Goal: Find specific page/section: Find specific page/section

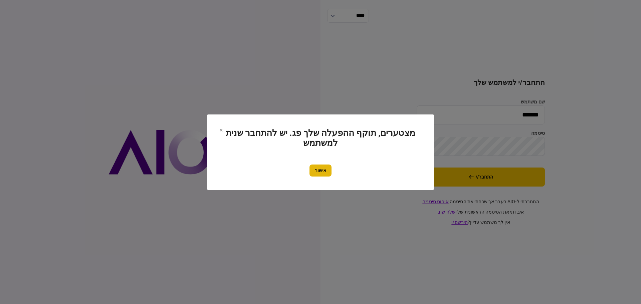
click at [316, 173] on button "אישור" at bounding box center [320, 171] width 22 height 12
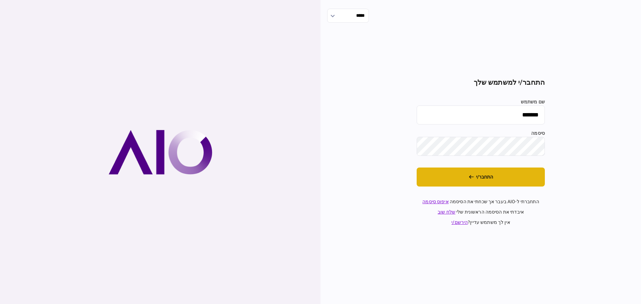
click at [477, 179] on button "התחבר/י" at bounding box center [481, 177] width 128 height 19
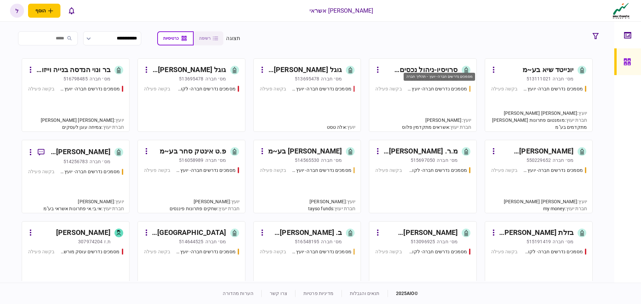
click at [439, 87] on div "מסמכים נדרשים חברה- יועץ - תהליך חברה" at bounding box center [437, 88] width 60 height 7
